Goal: Task Accomplishment & Management: Manage account settings

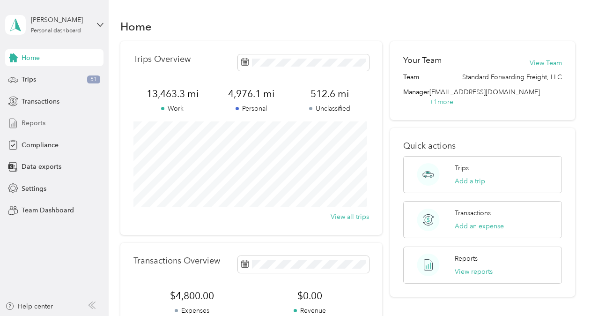
click at [36, 123] on span "Reports" at bounding box center [34, 123] width 24 height 10
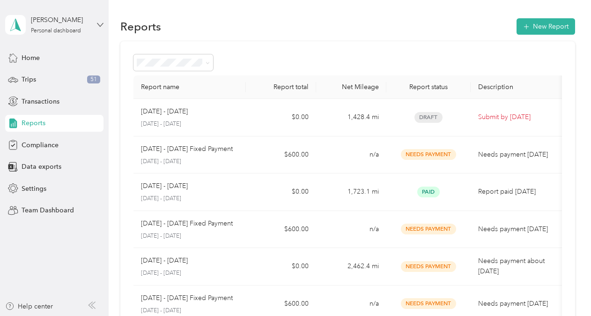
click at [99, 24] on icon at bounding box center [100, 25] width 7 height 7
click at [52, 75] on div "Team dashboard" at bounding box center [39, 77] width 50 height 10
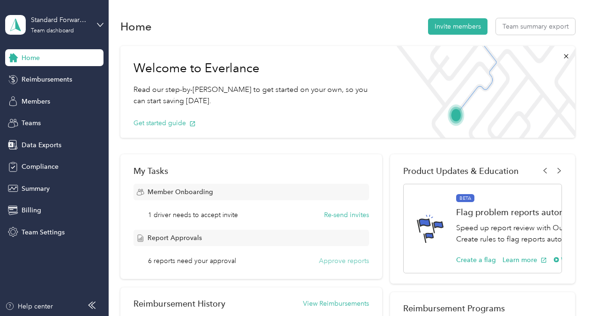
click at [349, 259] on button "Approve reports" at bounding box center [344, 261] width 50 height 10
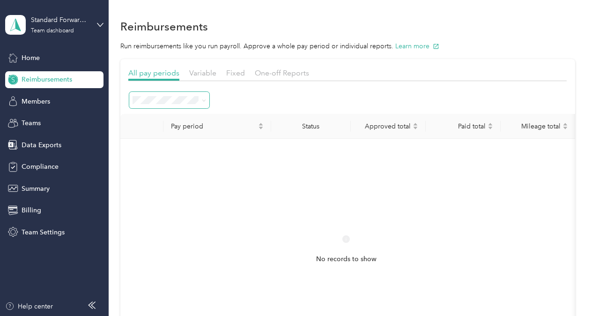
click at [203, 102] on icon at bounding box center [204, 100] width 4 height 4
click at [150, 119] on li "All periods" at bounding box center [169, 117] width 80 height 16
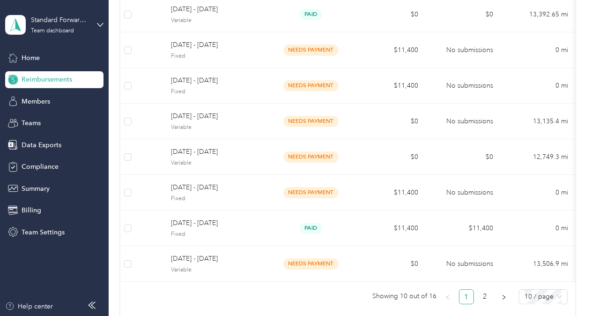
scroll to position [215, 0]
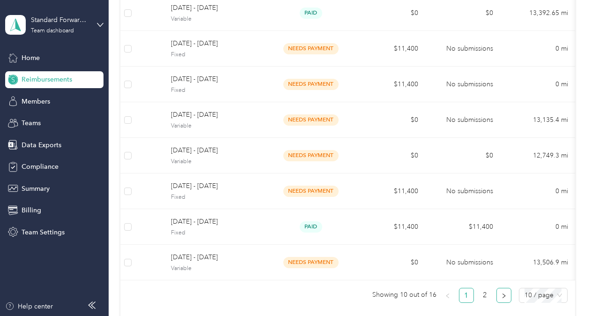
click at [501, 299] on icon "right" at bounding box center [504, 296] width 6 height 6
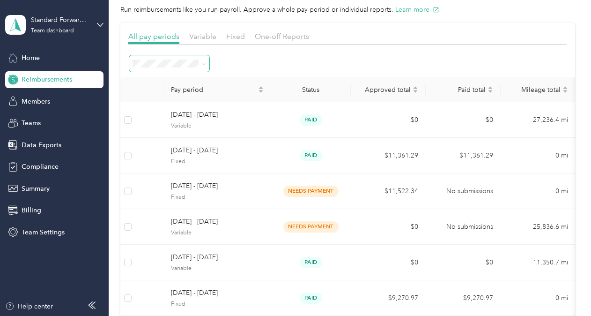
scroll to position [0, 0]
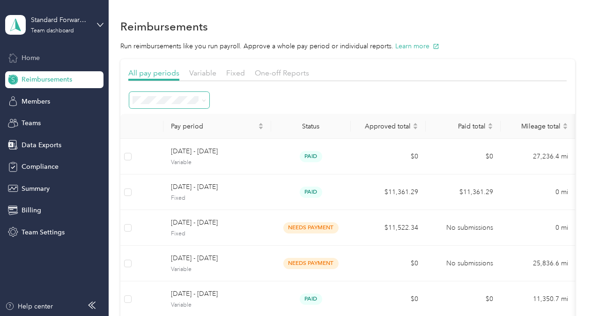
click at [29, 55] on span "Home" at bounding box center [31, 58] width 18 height 10
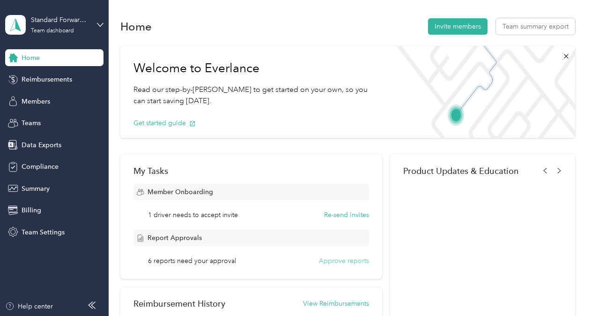
click at [349, 260] on button "Approve reports" at bounding box center [344, 261] width 50 height 10
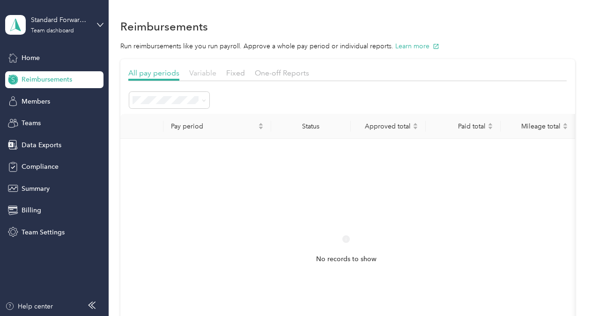
click at [202, 74] on span "Variable" at bounding box center [202, 72] width 27 height 9
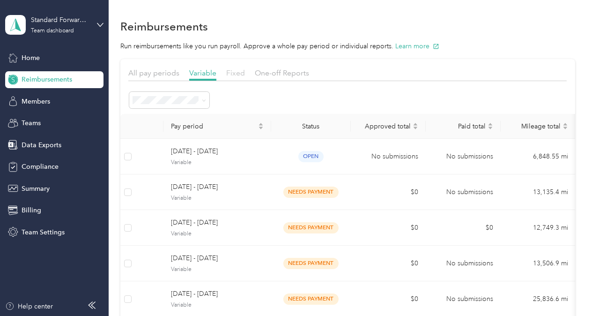
click at [234, 71] on span "Fixed" at bounding box center [235, 72] width 19 height 9
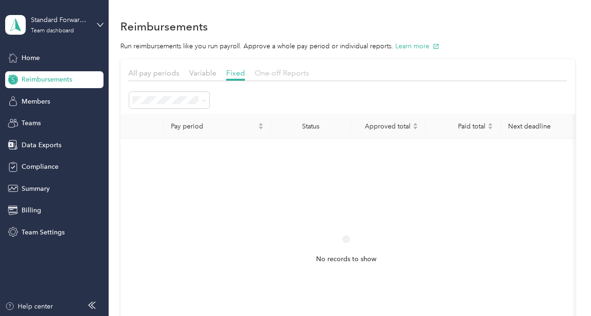
click at [272, 72] on span "One-off Reports" at bounding box center [282, 72] width 54 height 9
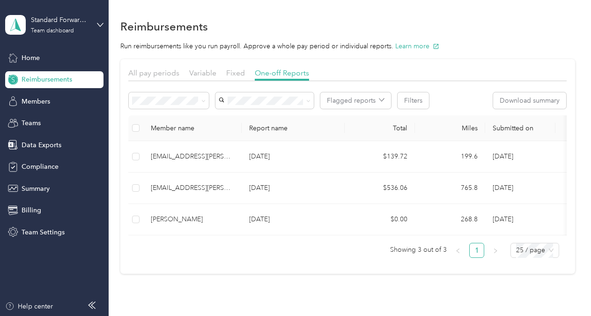
scroll to position [0, 225]
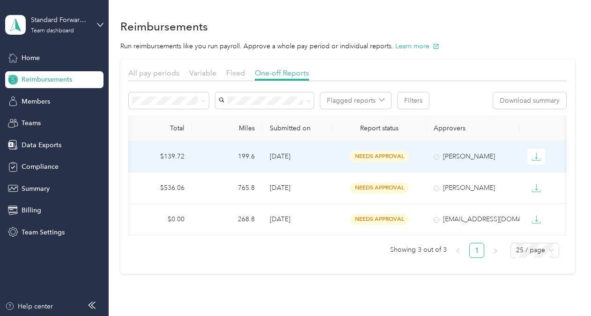
click at [377, 154] on span "needs approval" at bounding box center [379, 156] width 59 height 11
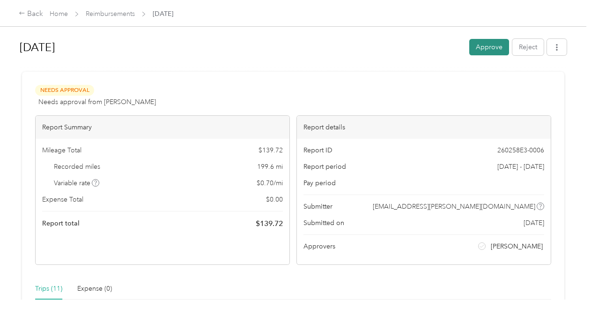
click at [486, 47] on button "Approve" at bounding box center [490, 47] width 40 height 16
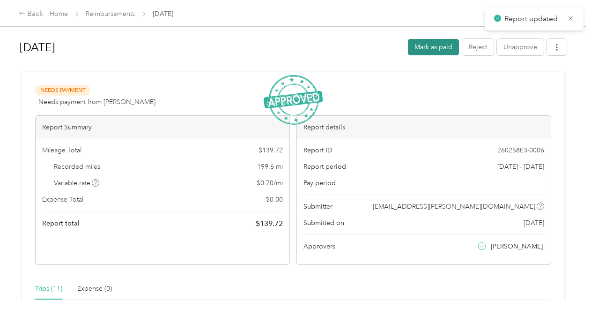
click at [434, 49] on button "Mark as paid" at bounding box center [433, 47] width 51 height 16
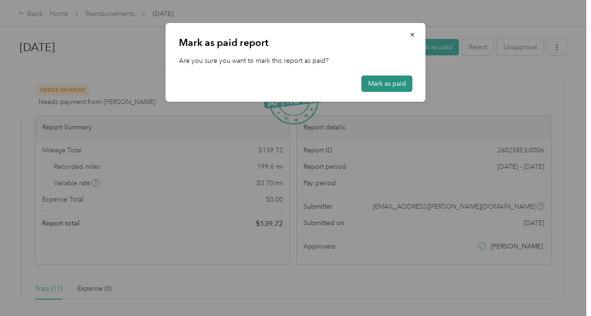
drag, startPoint x: 382, startPoint y: 89, endPoint x: 382, endPoint y: 79, distance: 10.3
click at [382, 86] on button "Mark as paid" at bounding box center [387, 83] width 51 height 16
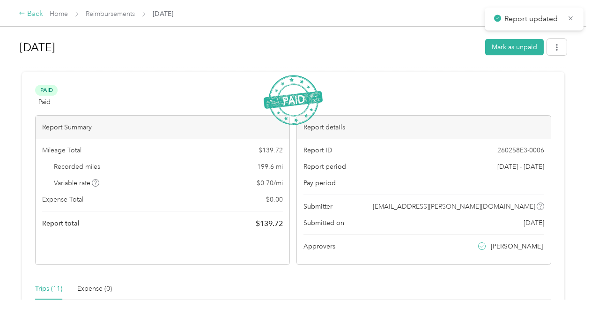
click at [25, 14] on div "Back" at bounding box center [31, 13] width 24 height 11
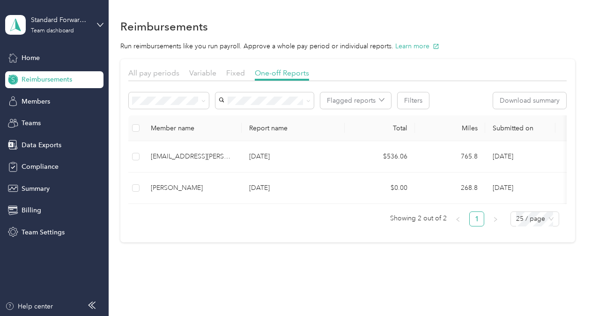
scroll to position [0, 225]
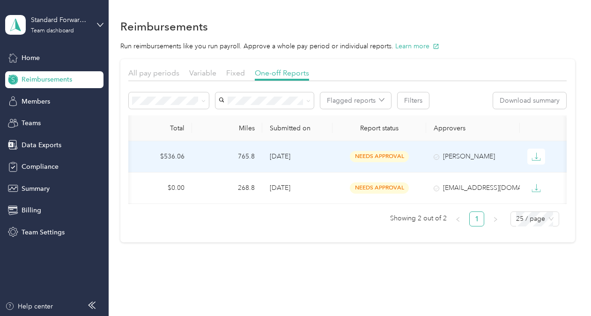
click at [377, 158] on span "needs approval" at bounding box center [379, 156] width 59 height 11
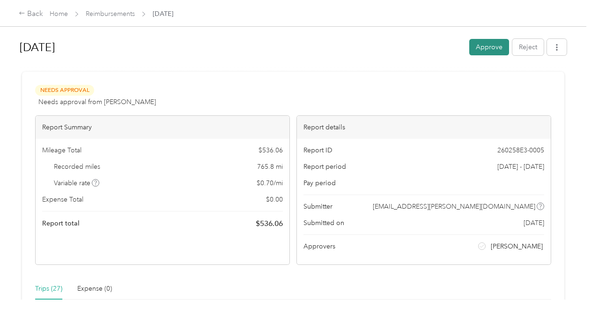
click at [477, 48] on button "Approve" at bounding box center [490, 47] width 40 height 16
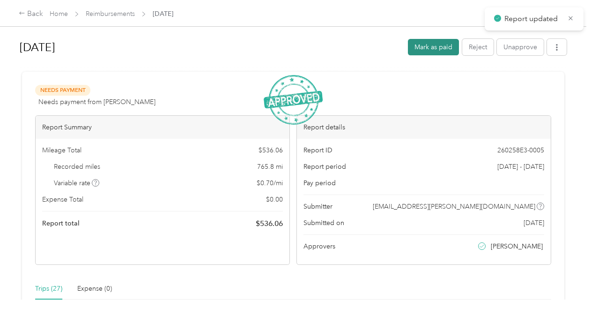
click at [423, 49] on button "Mark as paid" at bounding box center [433, 47] width 51 height 16
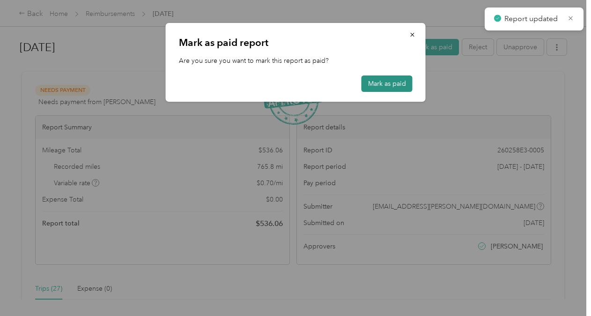
click at [390, 88] on button "Mark as paid" at bounding box center [387, 83] width 51 height 16
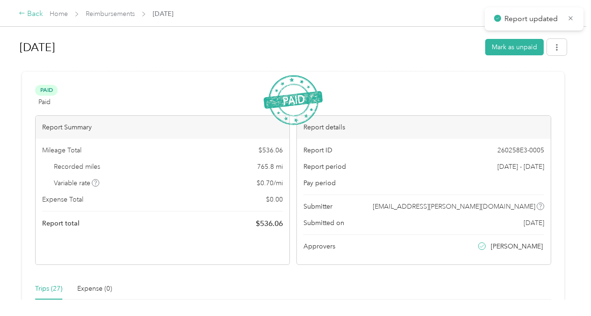
click at [27, 12] on div "Back" at bounding box center [31, 13] width 24 height 11
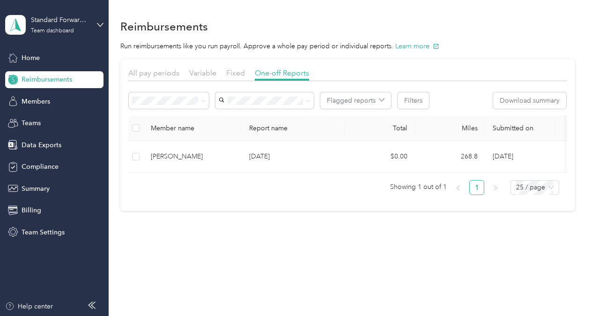
scroll to position [0, 218]
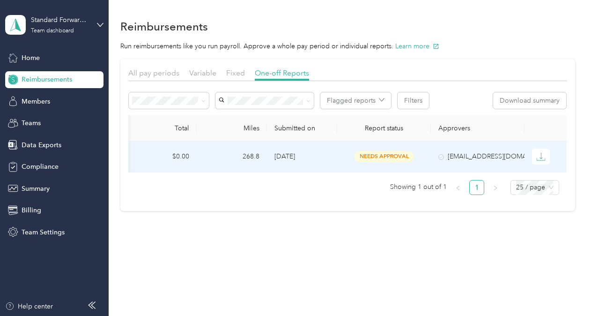
click at [398, 156] on span "needs approval" at bounding box center [384, 156] width 59 height 11
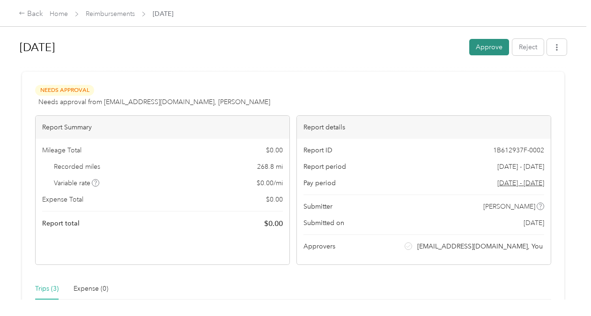
click at [486, 49] on button "Approve" at bounding box center [490, 47] width 40 height 16
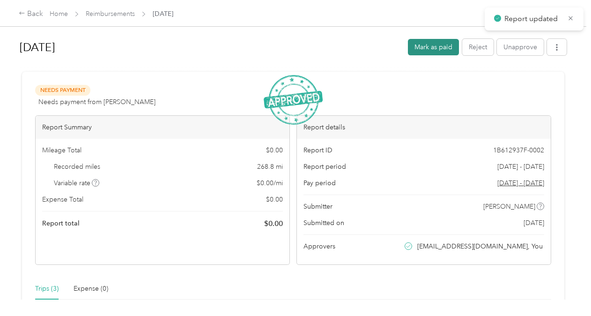
click at [435, 51] on button "Mark as paid" at bounding box center [433, 47] width 51 height 16
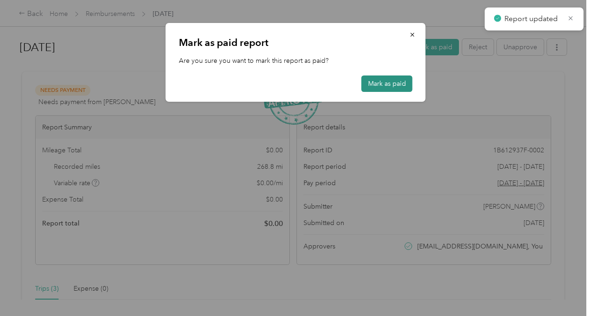
click at [399, 81] on button "Mark as paid" at bounding box center [387, 83] width 51 height 16
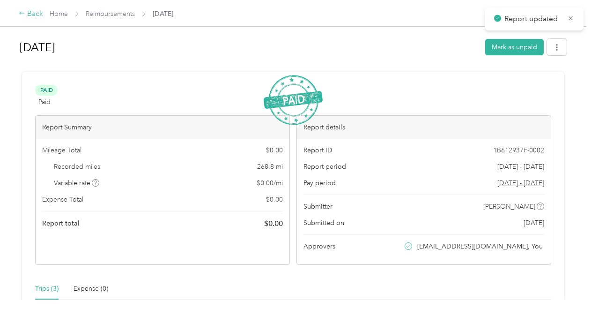
click at [28, 10] on div "Back" at bounding box center [31, 13] width 24 height 11
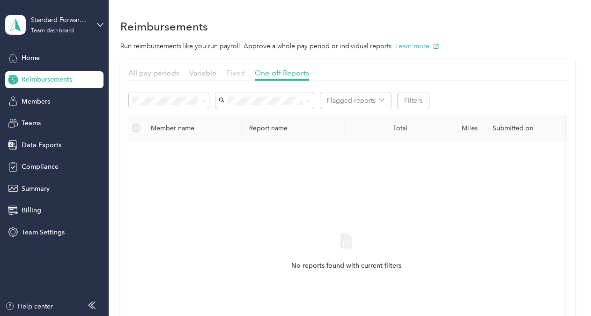
click at [233, 73] on span "Fixed" at bounding box center [235, 72] width 19 height 9
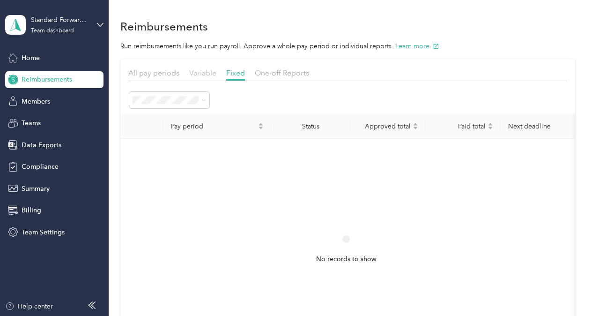
click at [198, 70] on span "Variable" at bounding box center [202, 72] width 27 height 9
click at [162, 70] on span "All pay periods" at bounding box center [153, 72] width 51 height 9
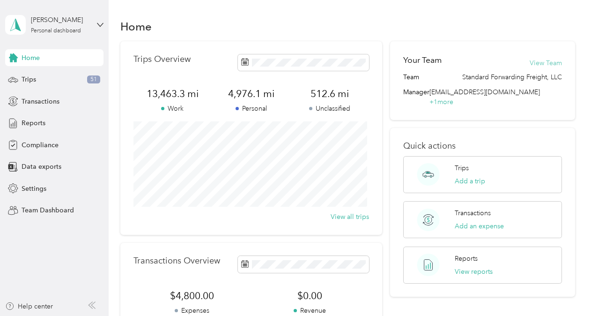
click at [536, 63] on button "View Team" at bounding box center [546, 63] width 32 height 10
